Goal: Task Accomplishment & Management: Check status

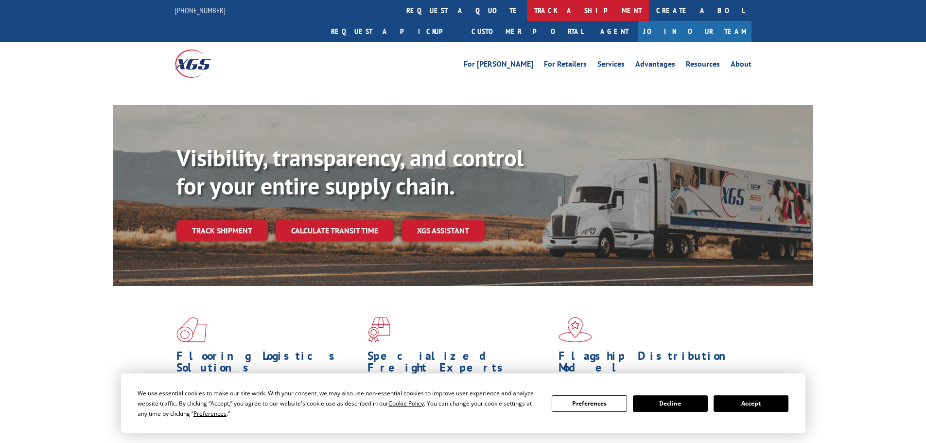
click at [527, 12] on link "track a shipment" at bounding box center [588, 10] width 122 height 21
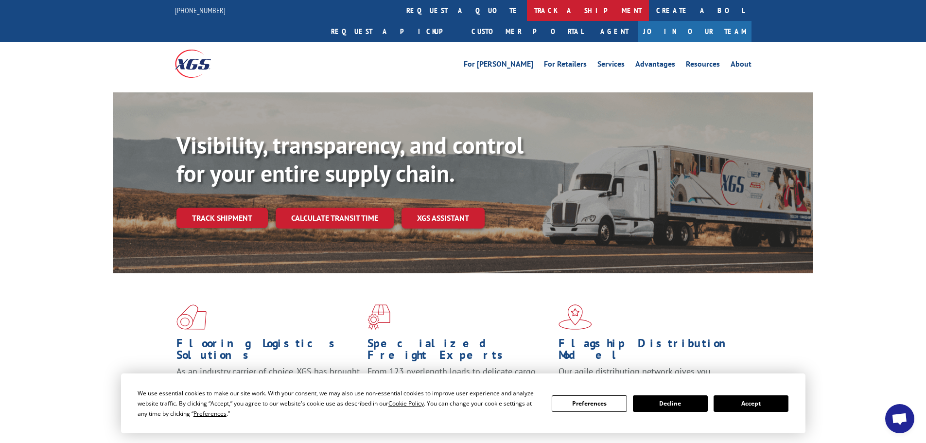
click at [527, 13] on link "track a shipment" at bounding box center [588, 10] width 122 height 21
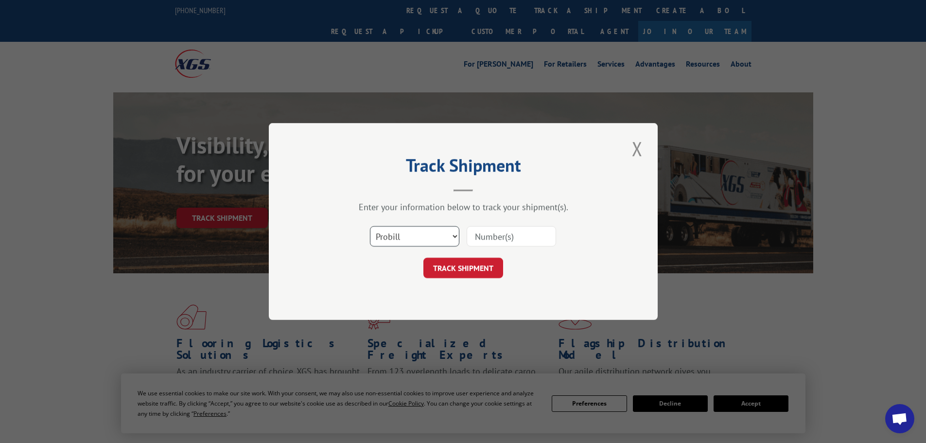
click at [394, 233] on select "Select category... Probill BOL PO" at bounding box center [414, 236] width 89 height 20
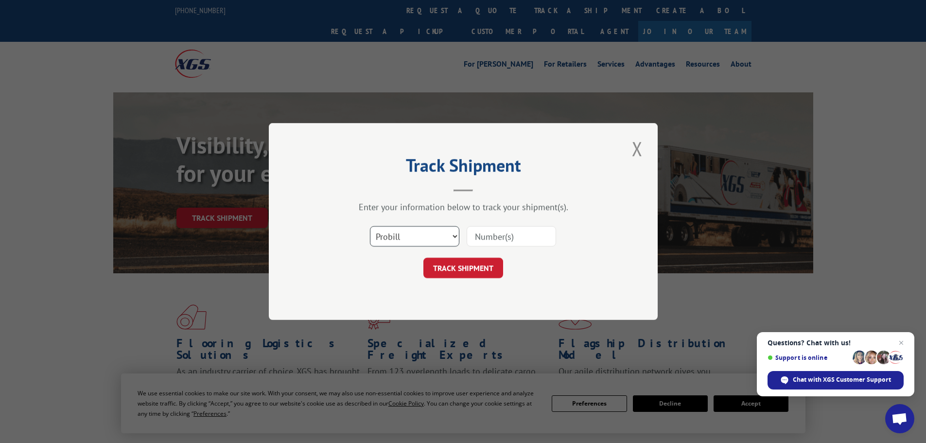
select select "bol"
click at [370, 226] on select "Select category... Probill BOL PO" at bounding box center [414, 236] width 89 height 20
click at [497, 238] on input at bounding box center [510, 236] width 89 height 20
paste input "4888216"
type input "4888216"
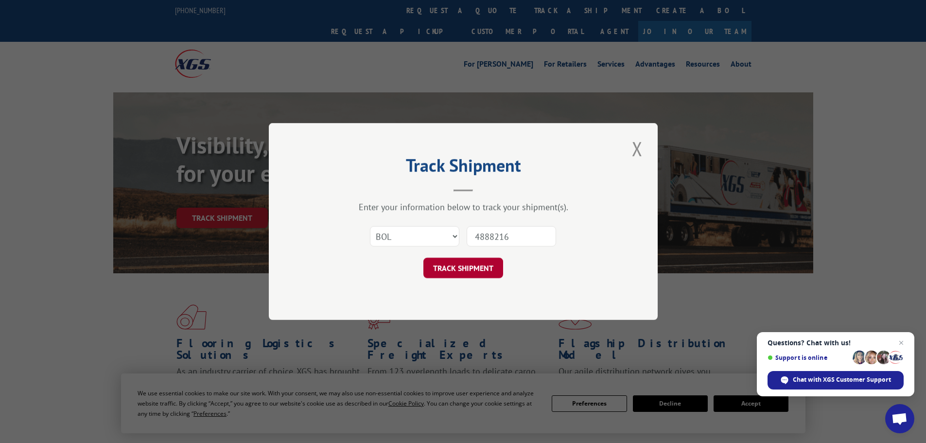
click at [446, 265] on button "TRACK SHIPMENT" at bounding box center [463, 268] width 80 height 20
